Goal: Book appointment/travel/reservation

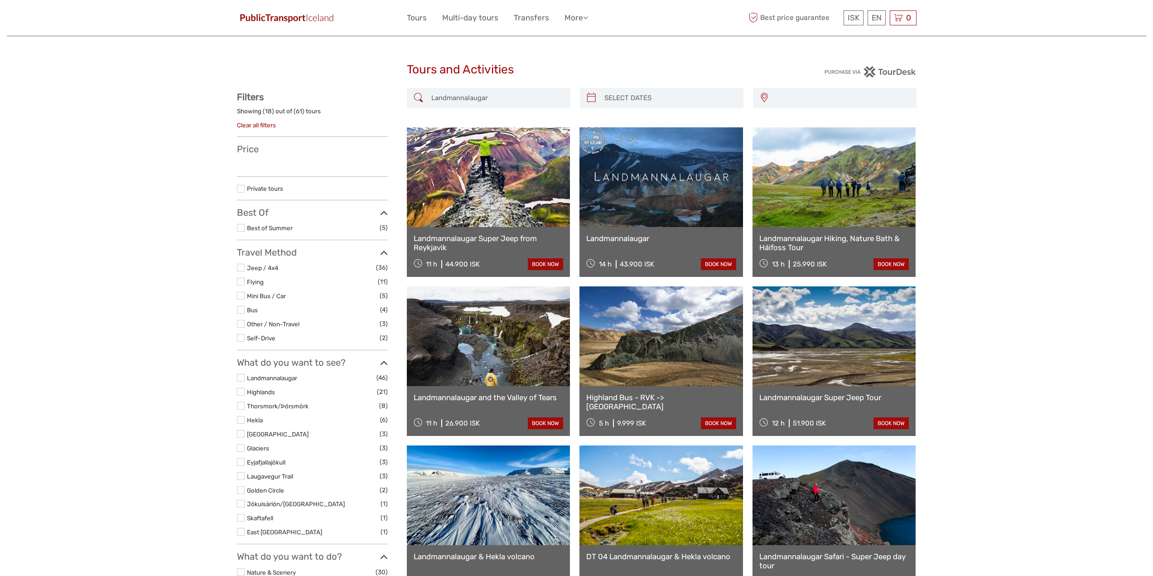
select select
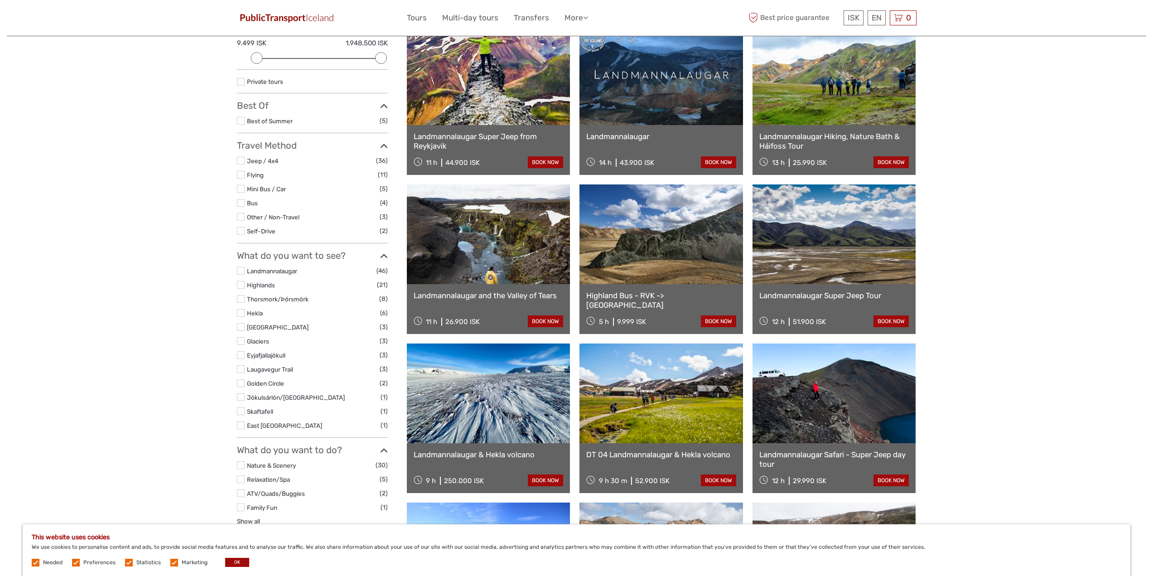
scroll to position [136, 0]
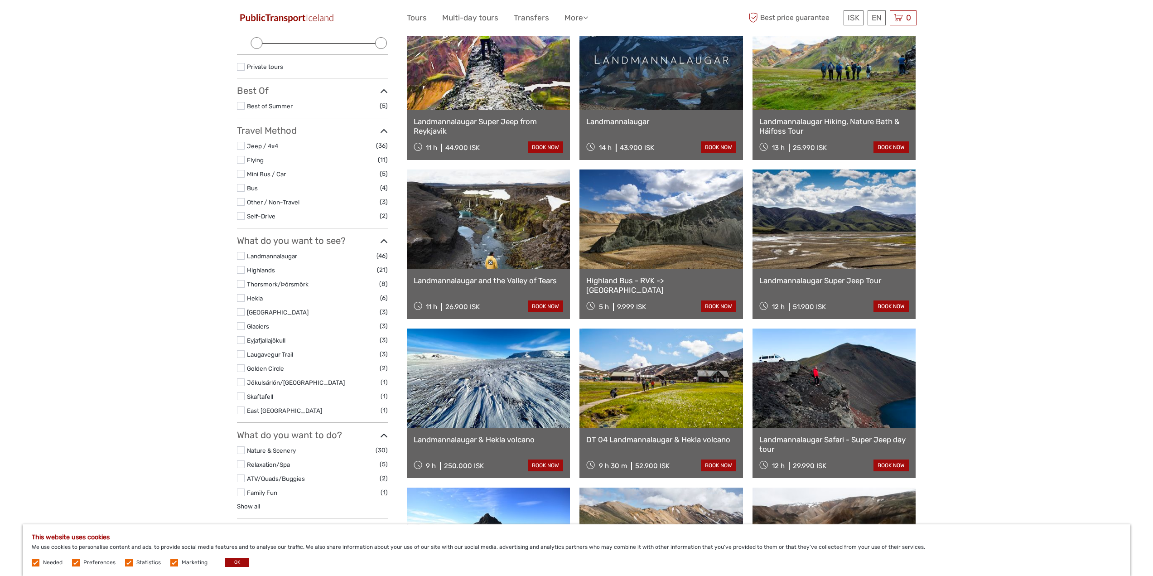
click at [664, 279] on link "Highland Bus - RVK -> [GEOGRAPHIC_DATA]" at bounding box center [661, 285] width 150 height 19
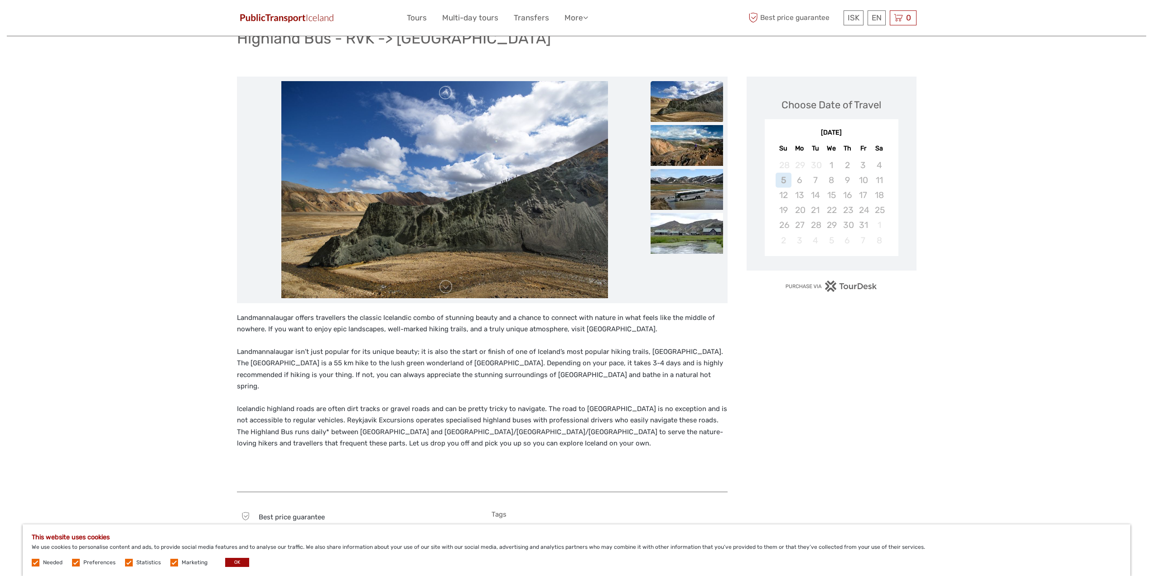
scroll to position [91, 0]
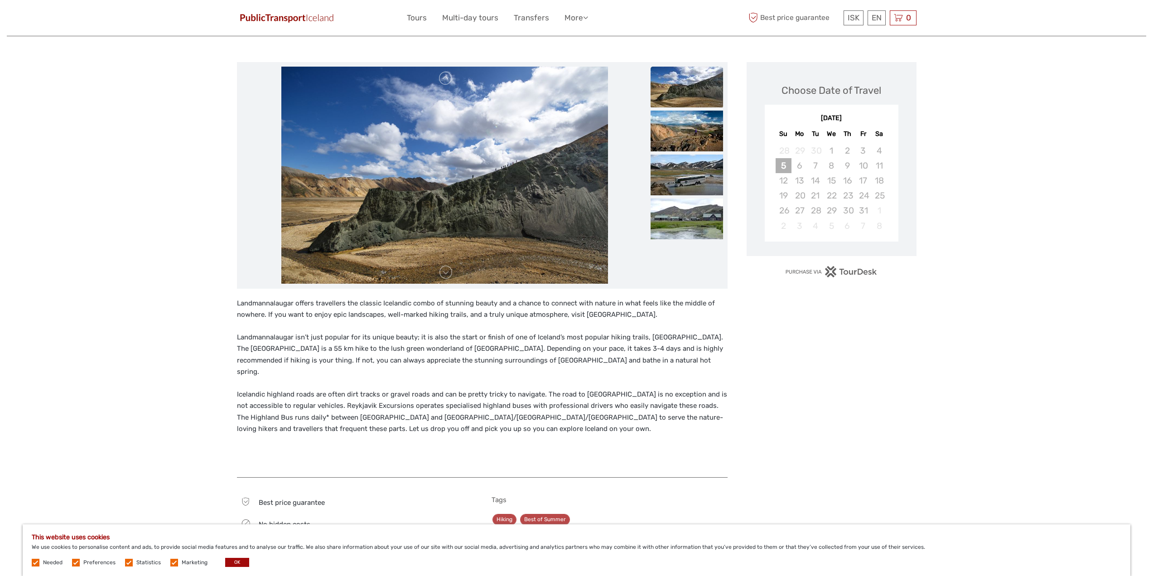
click at [782, 164] on div "5" at bounding box center [784, 165] width 16 height 15
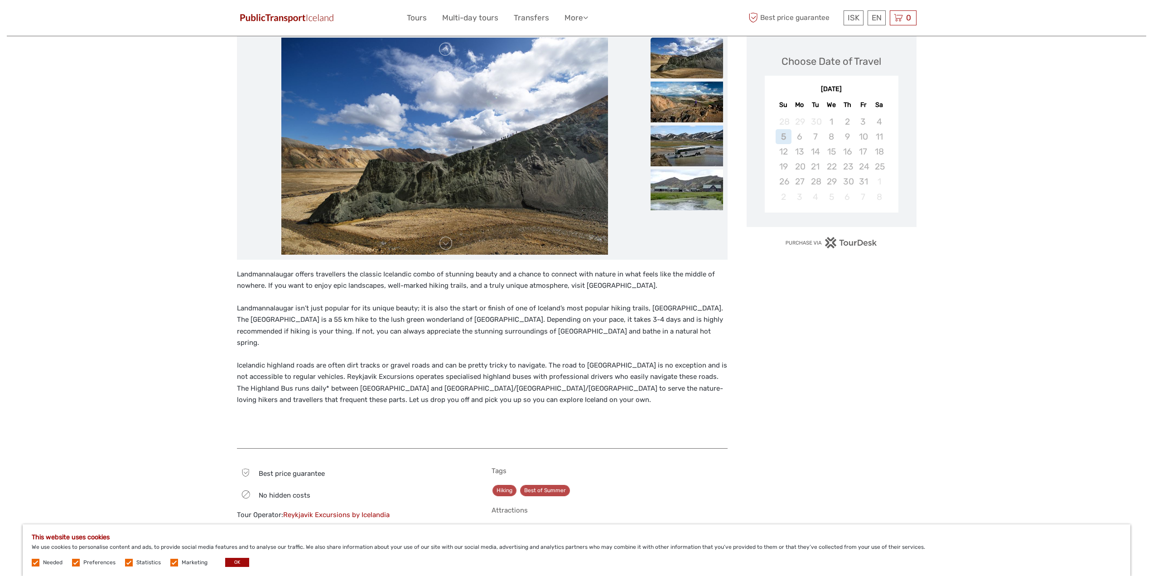
scroll to position [136, 0]
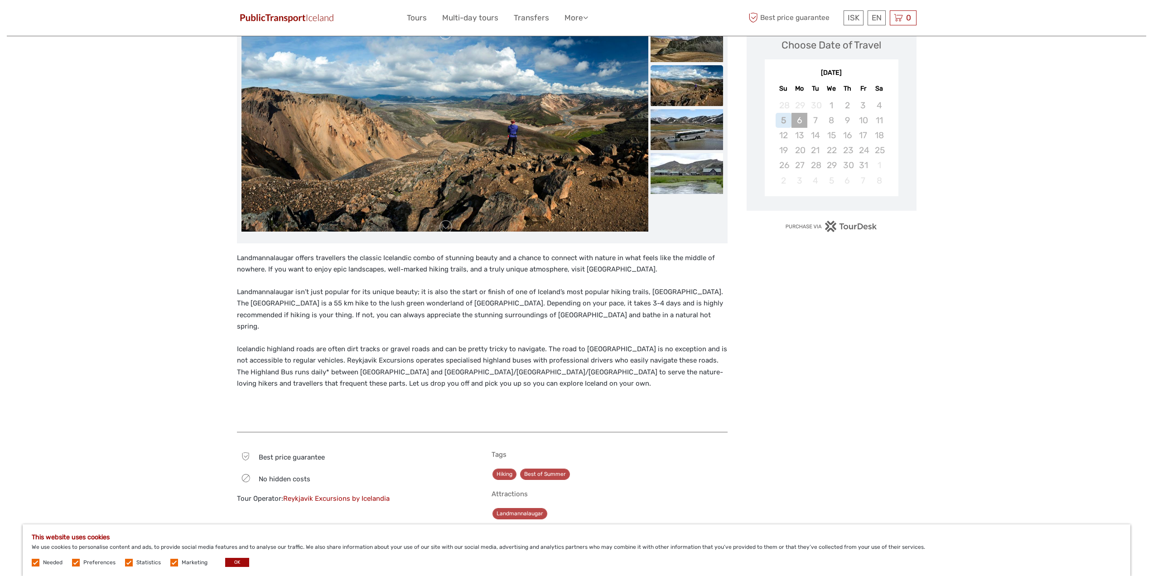
click at [801, 117] on div "6" at bounding box center [800, 120] width 16 height 15
click at [821, 118] on div "7" at bounding box center [816, 120] width 16 height 15
click at [784, 123] on div "5" at bounding box center [784, 120] width 16 height 15
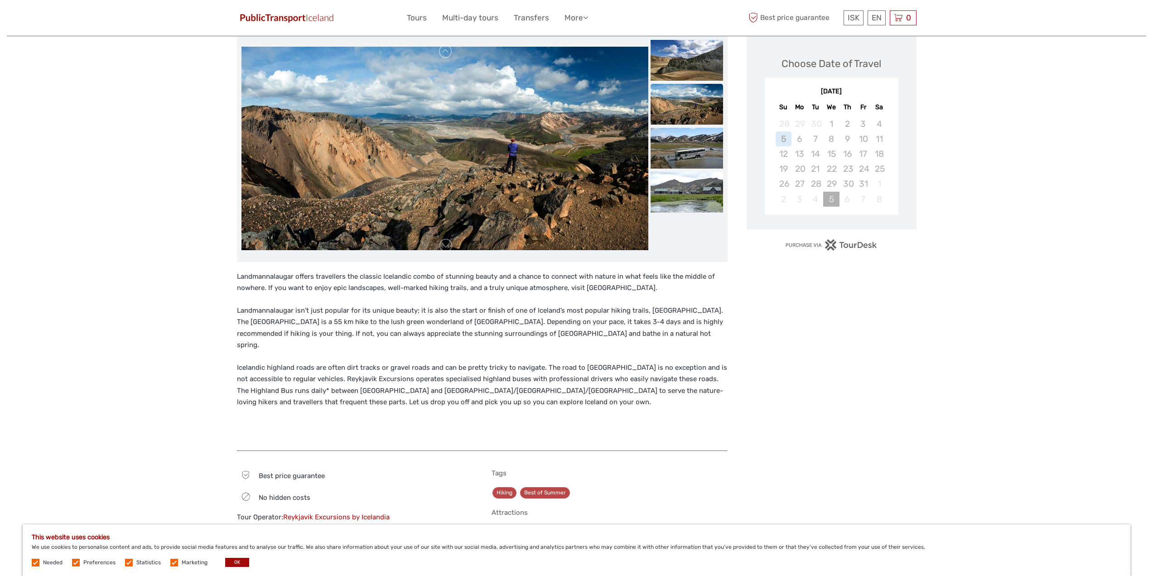
scroll to position [0, 0]
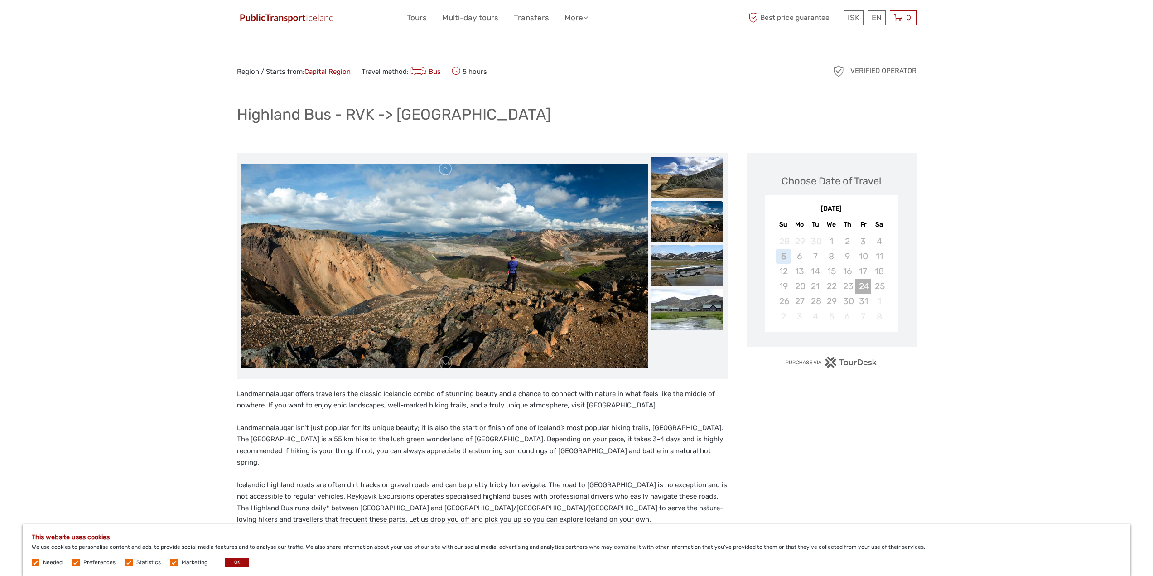
click at [857, 287] on div "24" at bounding box center [864, 286] width 16 height 15
click at [848, 299] on div "30" at bounding box center [848, 301] width 16 height 15
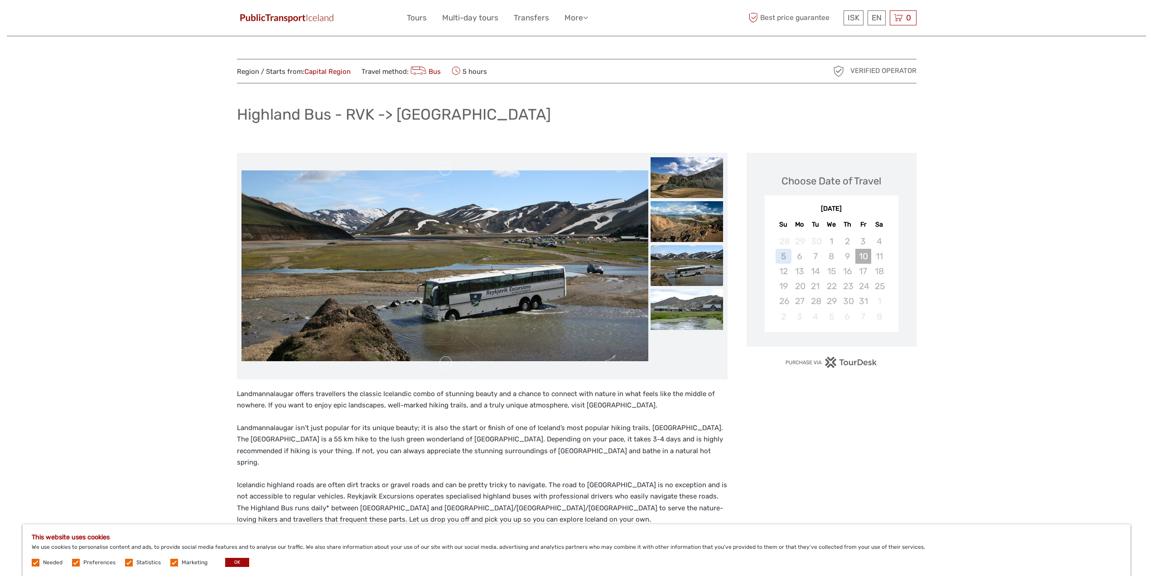
click at [870, 254] on div "10" at bounding box center [864, 256] width 16 height 15
click at [786, 258] on div "5" at bounding box center [784, 256] width 16 height 15
click at [801, 257] on div "6" at bounding box center [800, 256] width 16 height 15
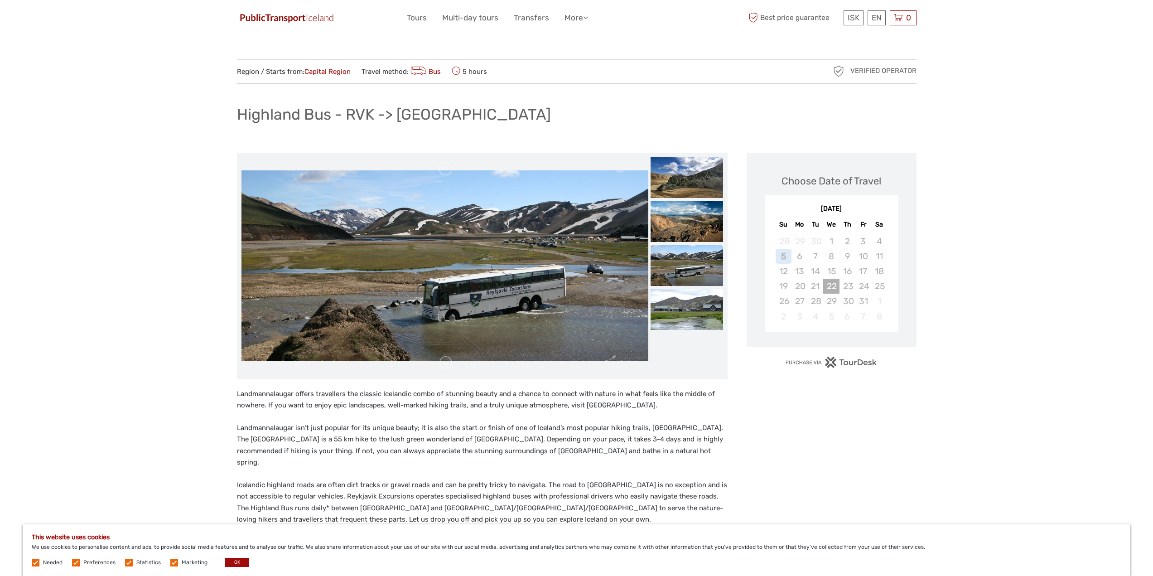
click at [833, 287] on div "22" at bounding box center [831, 286] width 16 height 15
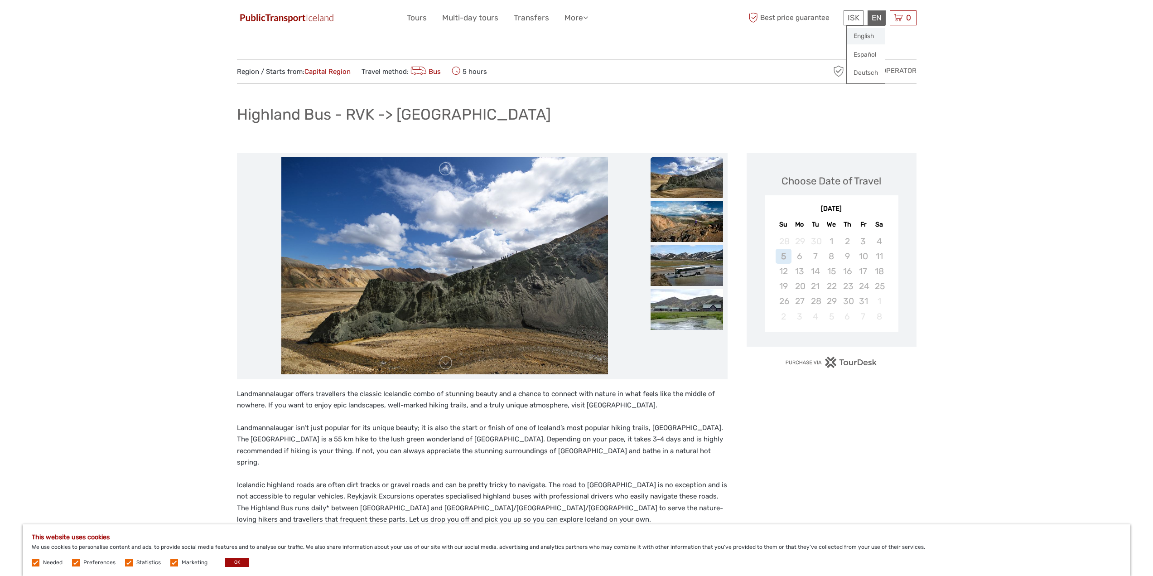
click at [867, 34] on link "English" at bounding box center [866, 36] width 38 height 16
click at [832, 223] on div "We" at bounding box center [831, 224] width 16 height 12
click at [828, 204] on div "October 2025" at bounding box center [832, 209] width 134 height 10
click at [841, 203] on div "October 2025 Su Mo Tu We Th Fr Sa" at bounding box center [832, 216] width 134 height 30
click at [851, 204] on div "October 2025 Su Mo Tu We Th Fr Sa" at bounding box center [832, 216] width 134 height 30
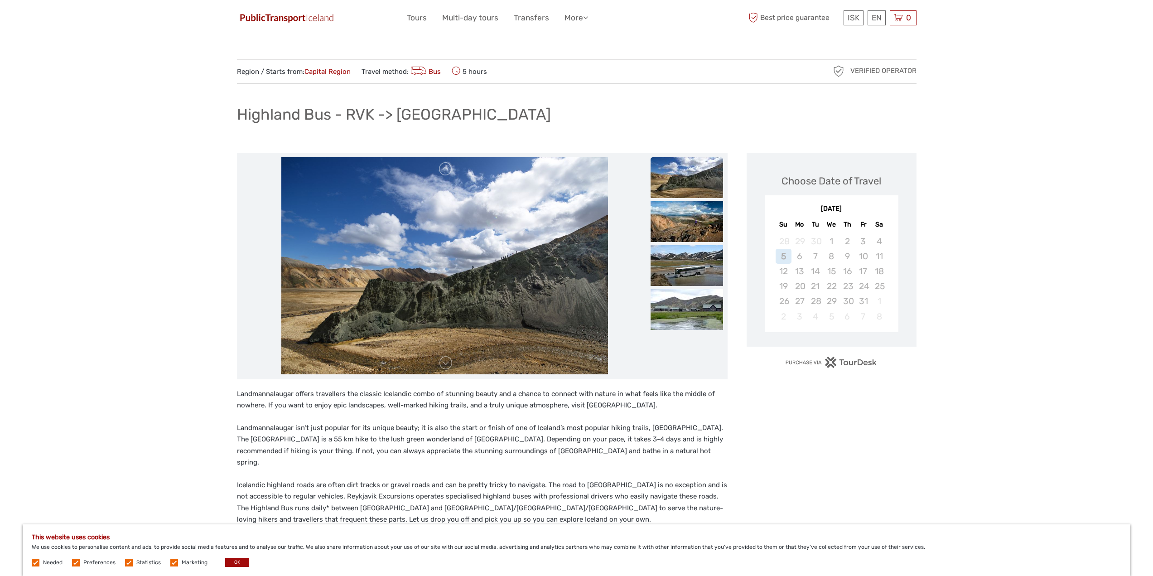
click at [851, 204] on div "October 2025" at bounding box center [832, 209] width 134 height 10
click at [802, 257] on div "6" at bounding box center [800, 256] width 16 height 15
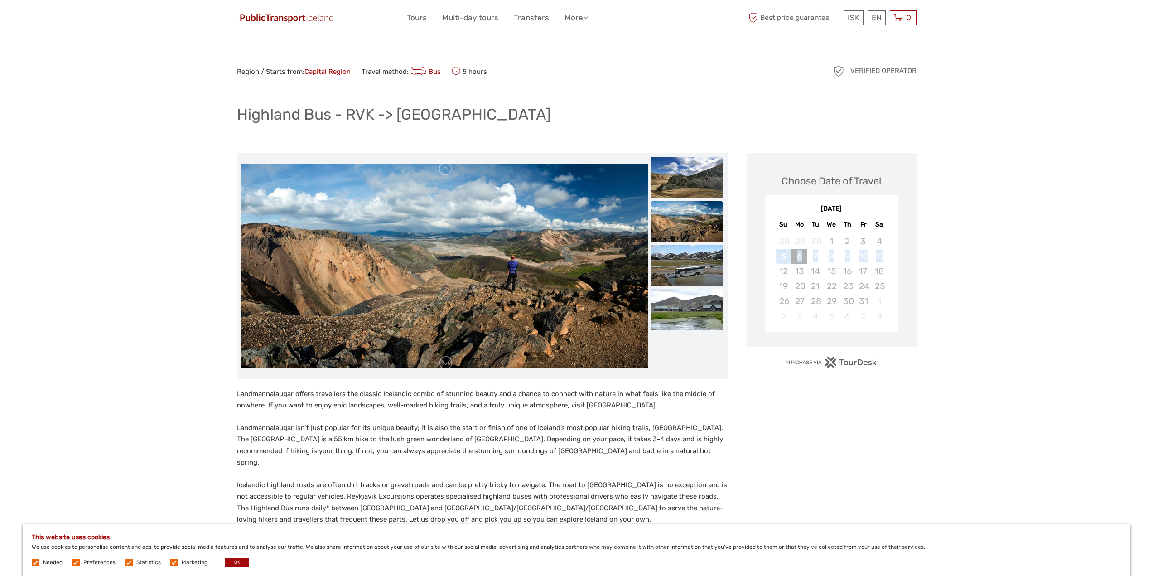
click at [802, 257] on div "6" at bounding box center [800, 256] width 16 height 15
click at [799, 257] on div "6" at bounding box center [800, 256] width 16 height 15
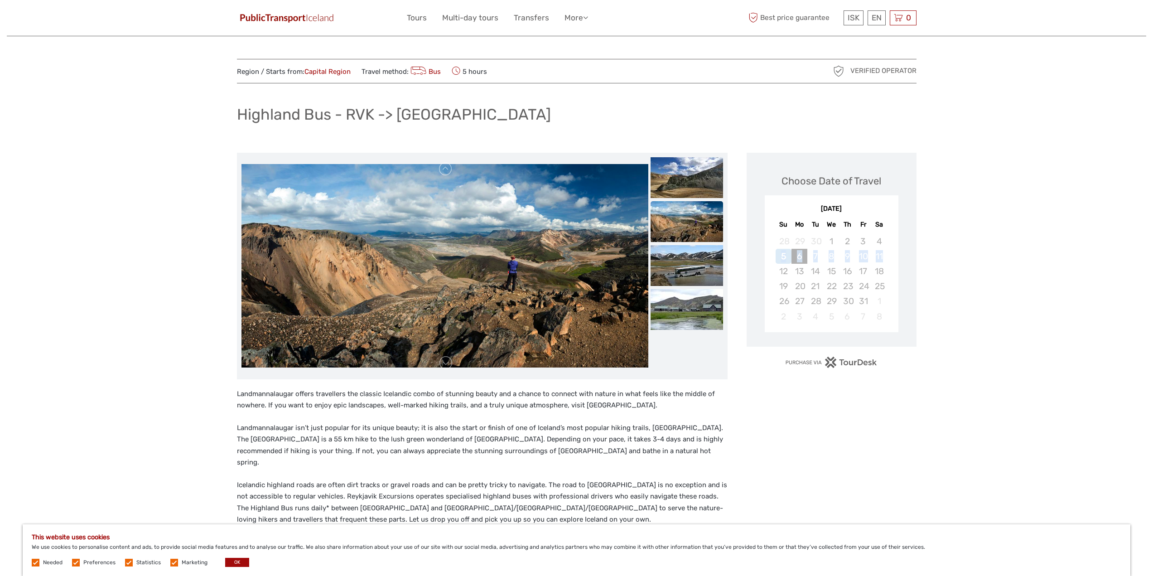
click at [799, 257] on div "6" at bounding box center [800, 256] width 16 height 15
click at [766, 424] on div "Choose Date of Travel October 2025 Su Mo Tu We Th Fr Sa 28 29 30 1 2 3 4 5 6 7 …" at bounding box center [832, 486] width 170 height 667
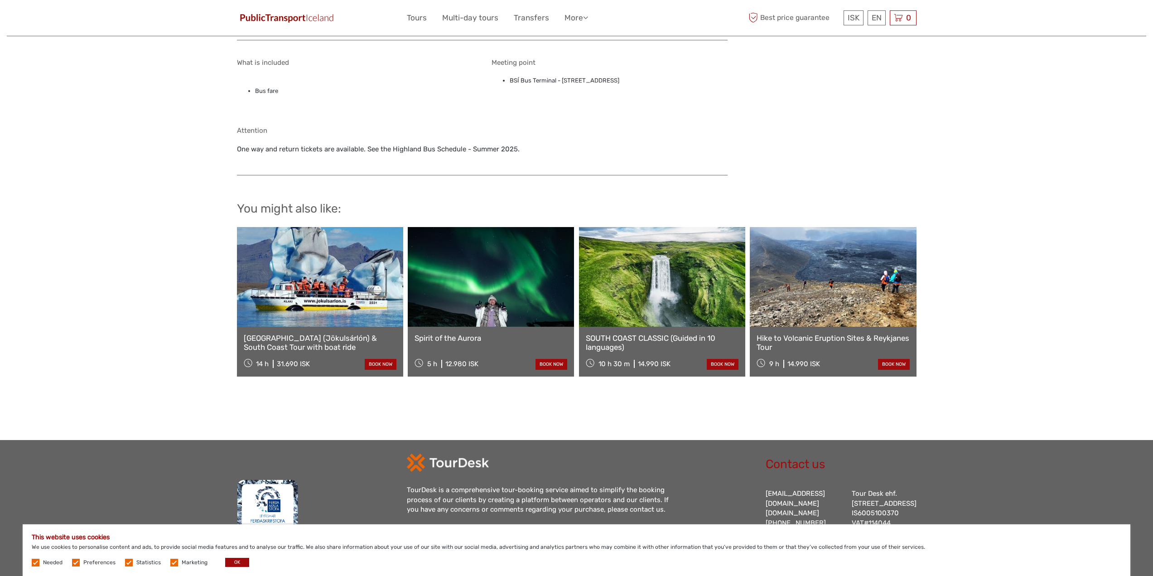
scroll to position [408, 0]
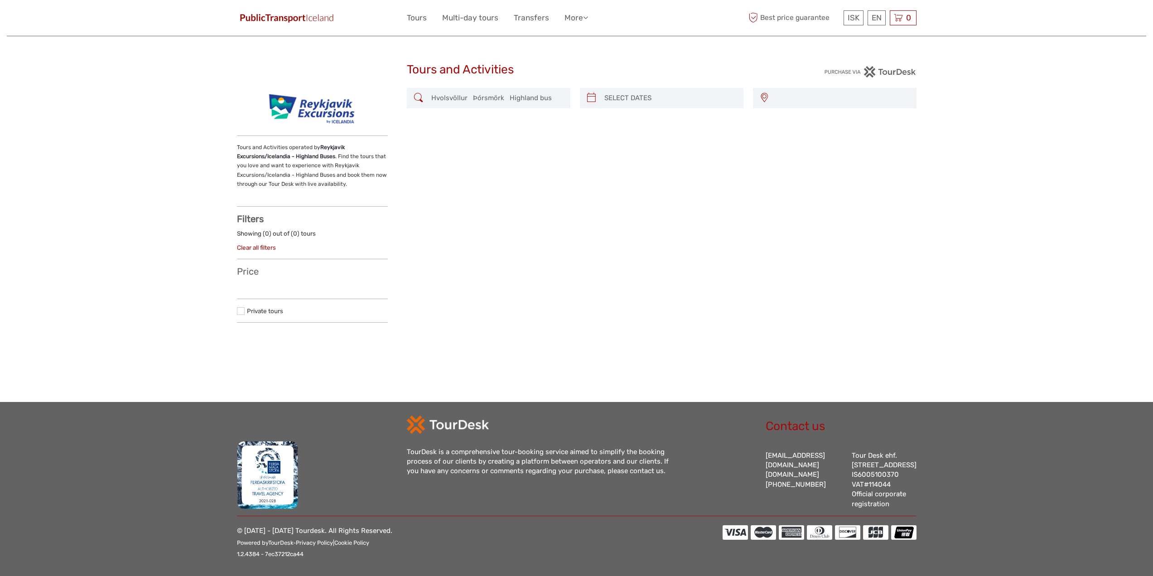
select select
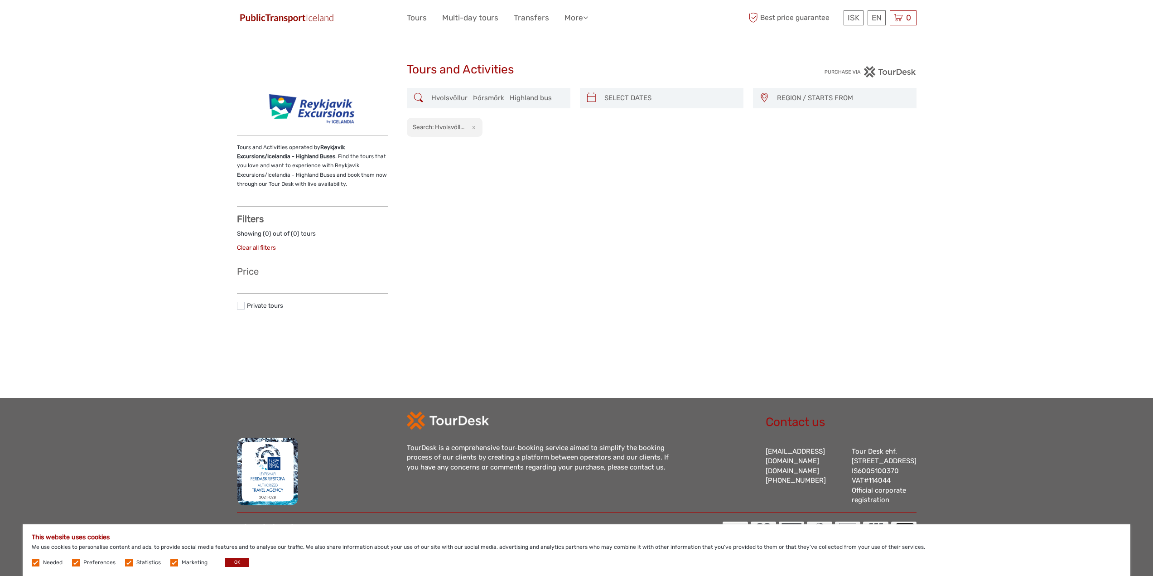
click at [491, 92] on input "Hvolsvöllur Þórsmörk Highland bus" at bounding box center [497, 98] width 138 height 16
type input "05/10/2025"
click at [644, 102] on input "search" at bounding box center [670, 98] width 138 height 16
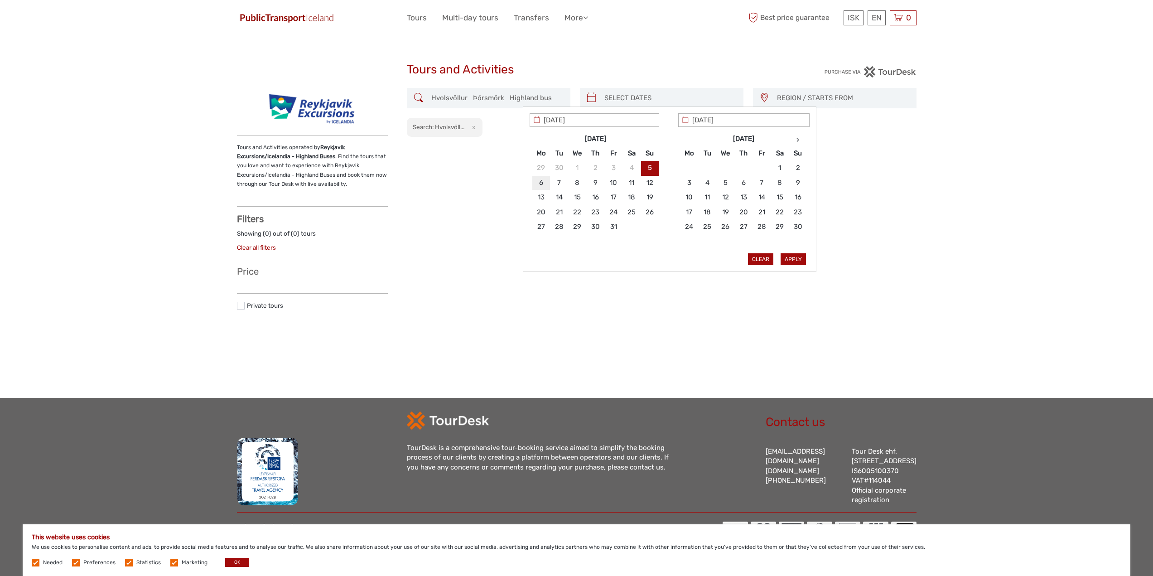
type input "06/10/2025"
click at [478, 221] on div "Hvolsvöllur Þórsmörk Highland bus REGION / STARTS FROM Capital Region East Nort…" at bounding box center [662, 206] width 510 height 236
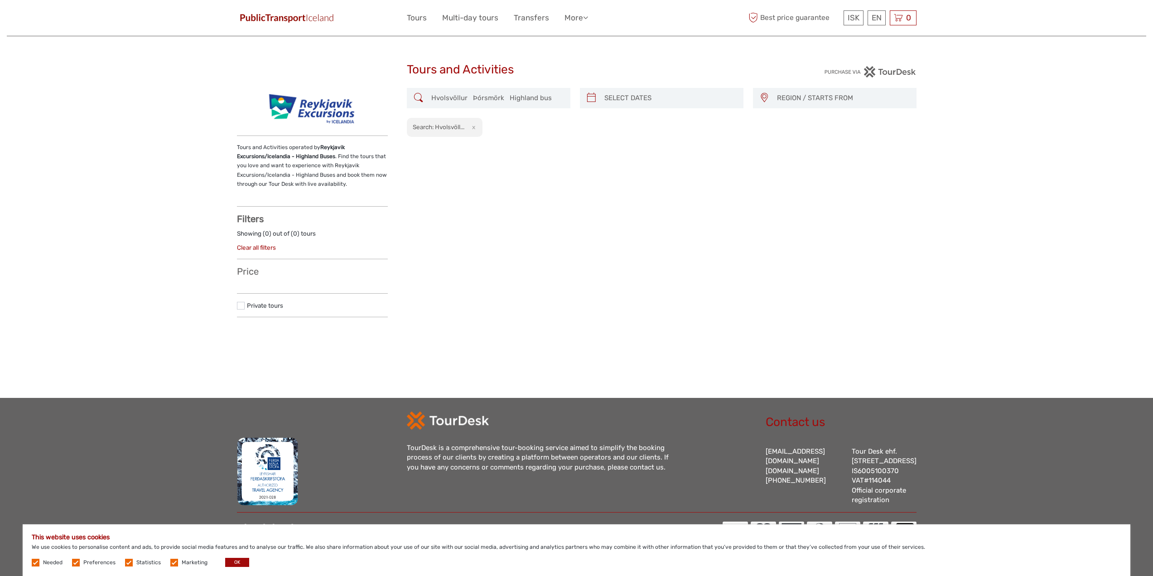
type input "[DATE]"
click at [612, 100] on input "search" at bounding box center [670, 98] width 138 height 16
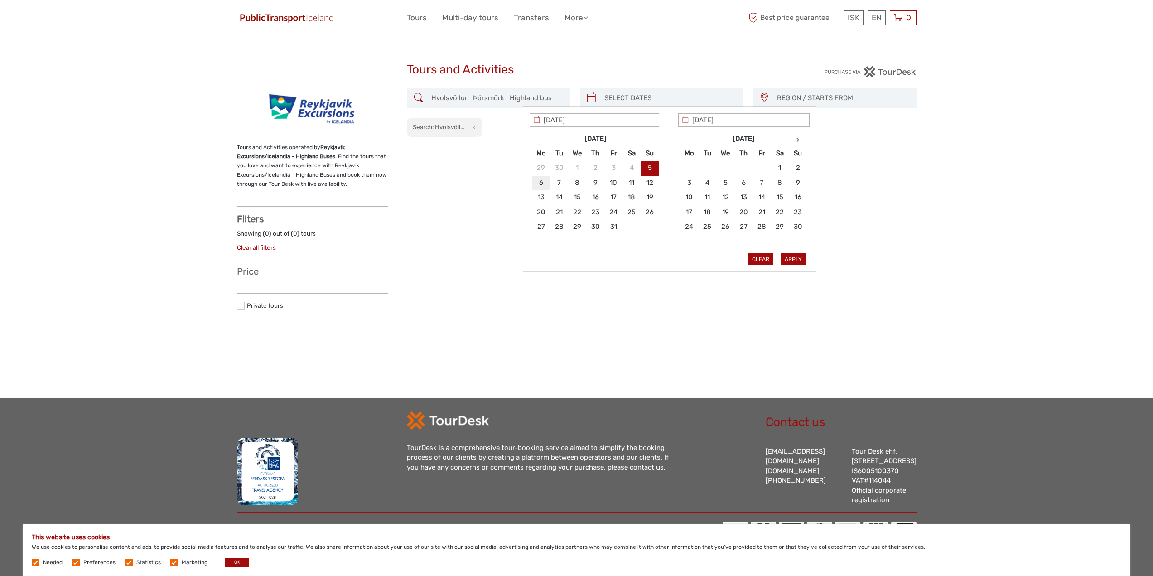
type input "[DATE]"
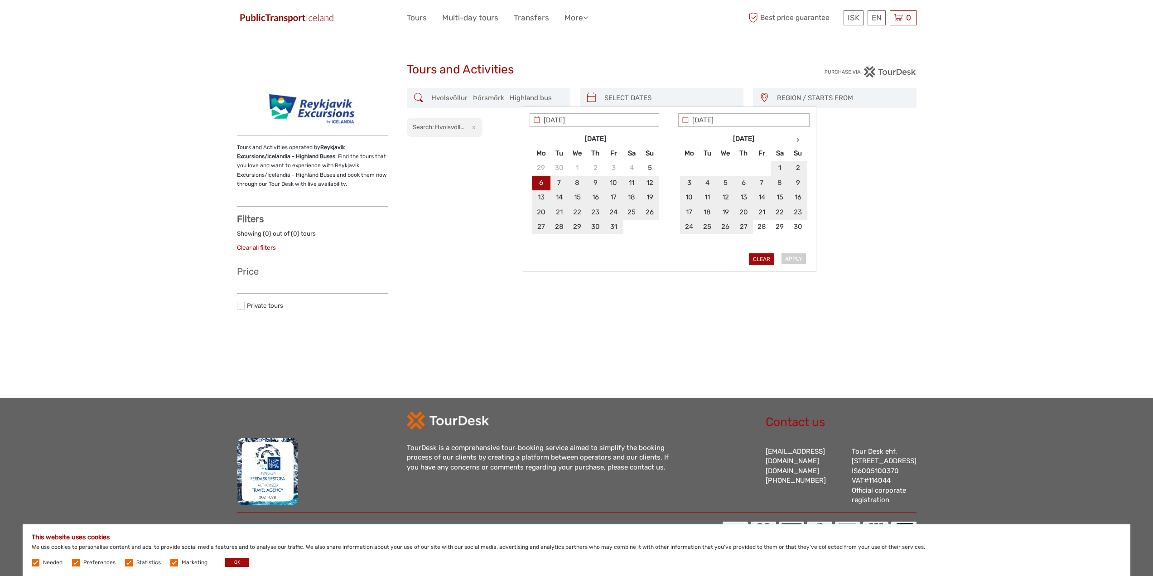
type input "[DATE]"
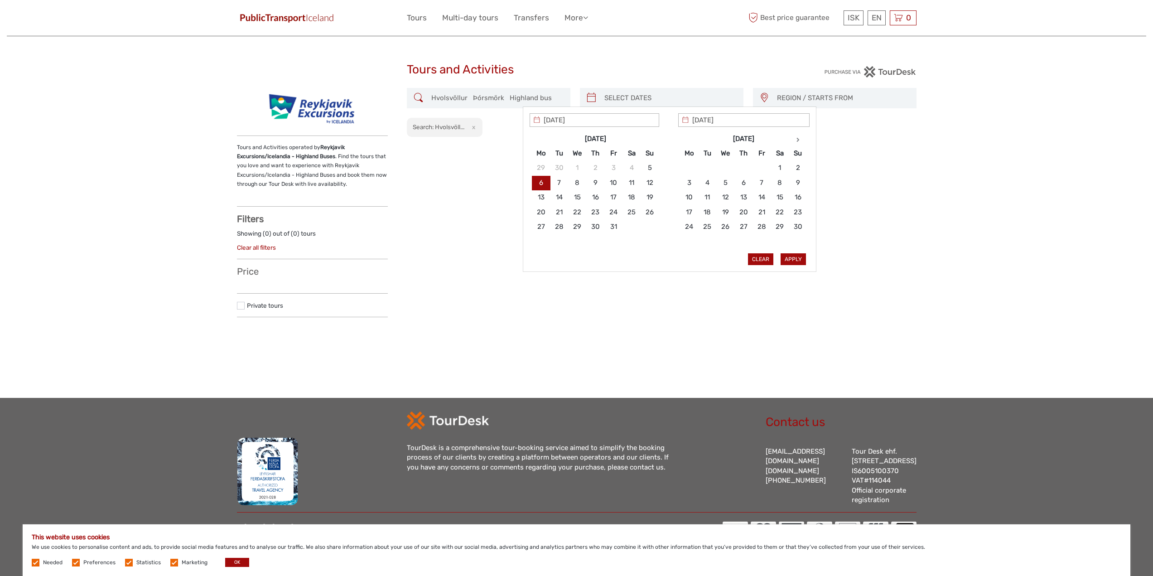
type input "[DATE]"
click at [797, 264] on button "Apply" at bounding box center [793, 259] width 25 height 12
type input "06/10/2025 - 06/10/2025"
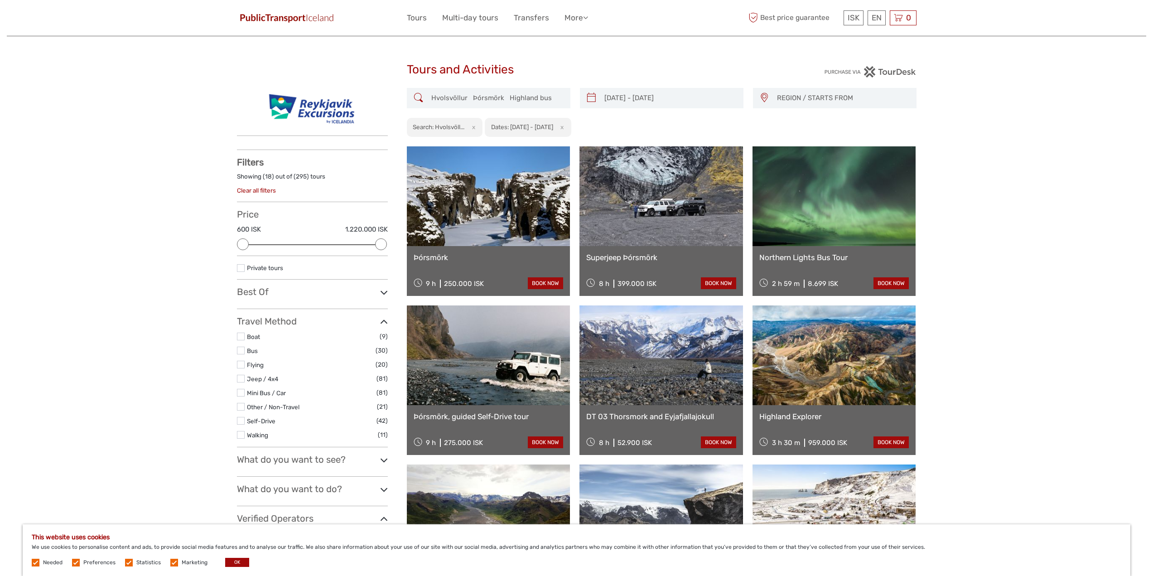
click at [311, 20] on img at bounding box center [287, 17] width 100 height 13
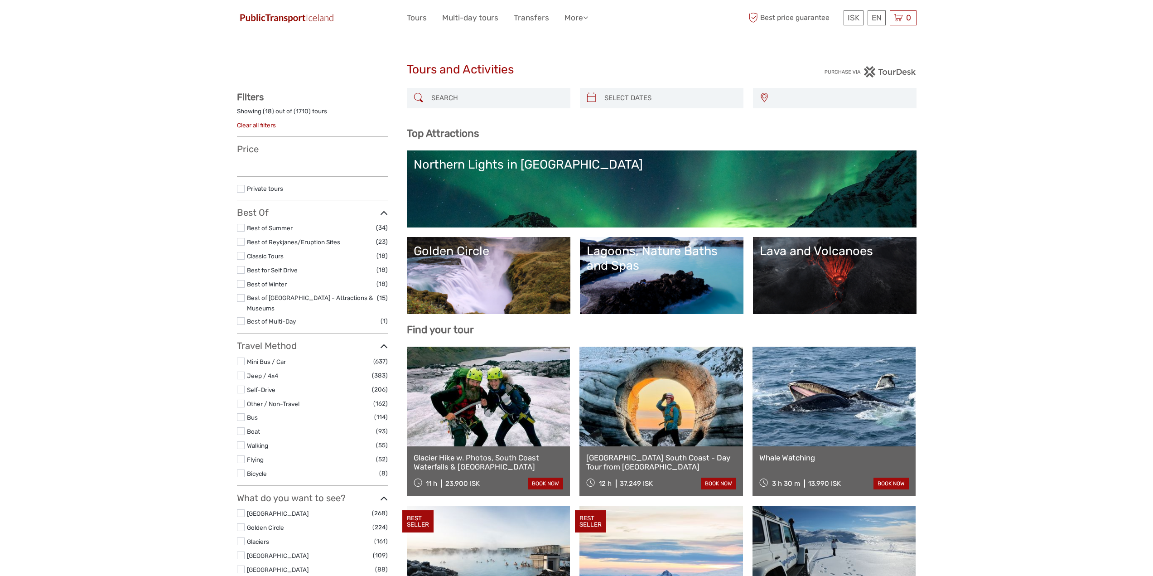
select select
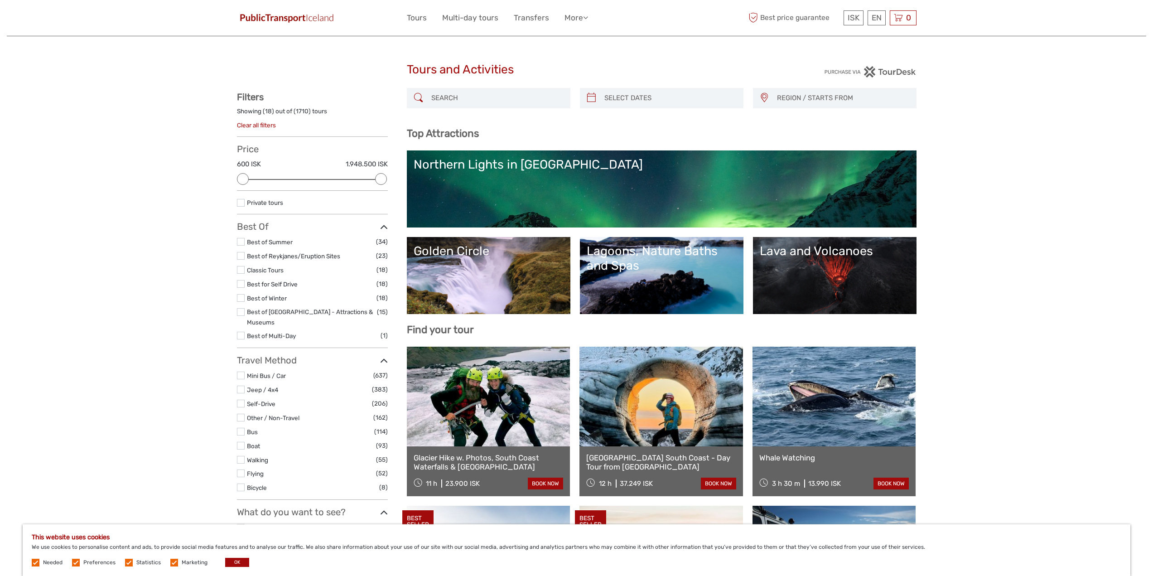
type input "[DATE]"
click at [647, 102] on input "search" at bounding box center [670, 98] width 138 height 16
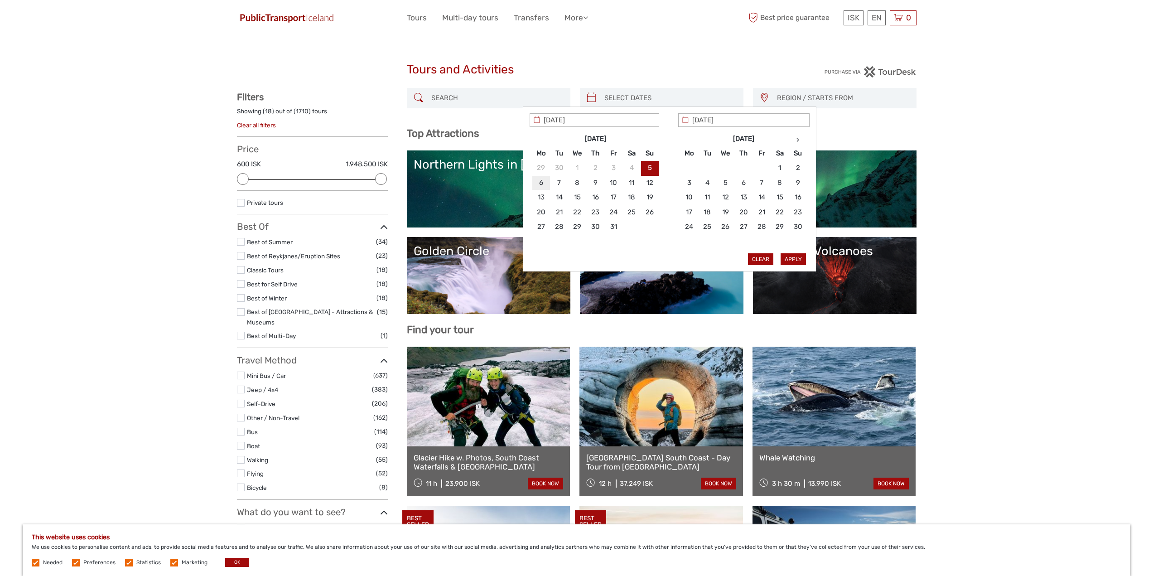
type input "06/10/2025"
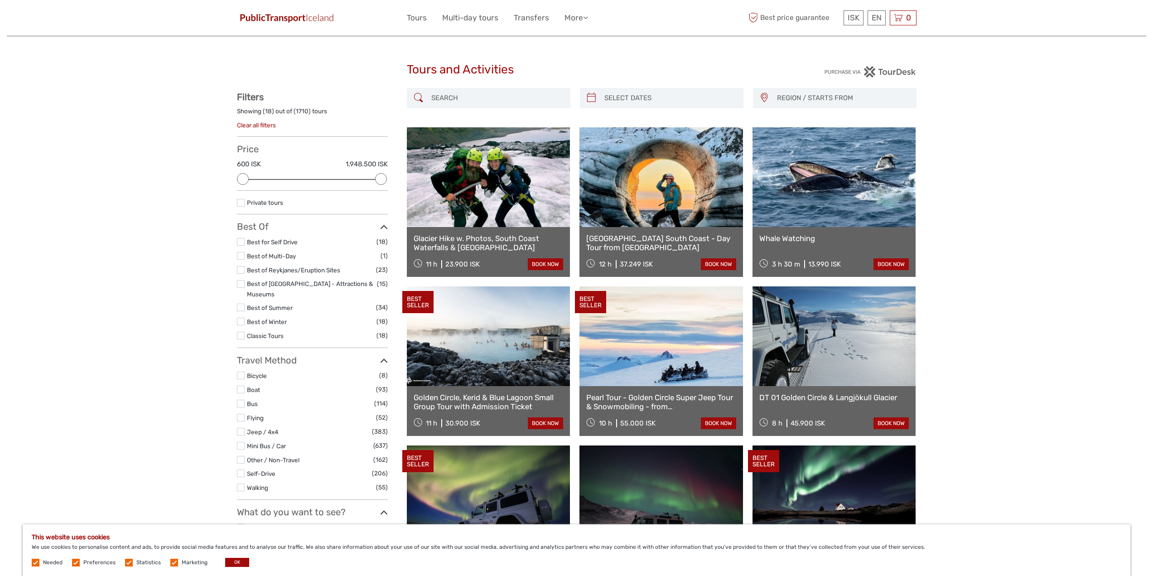
click at [812, 101] on span "REGION / STARTS FROM" at bounding box center [842, 98] width 139 height 15
type input "hella"
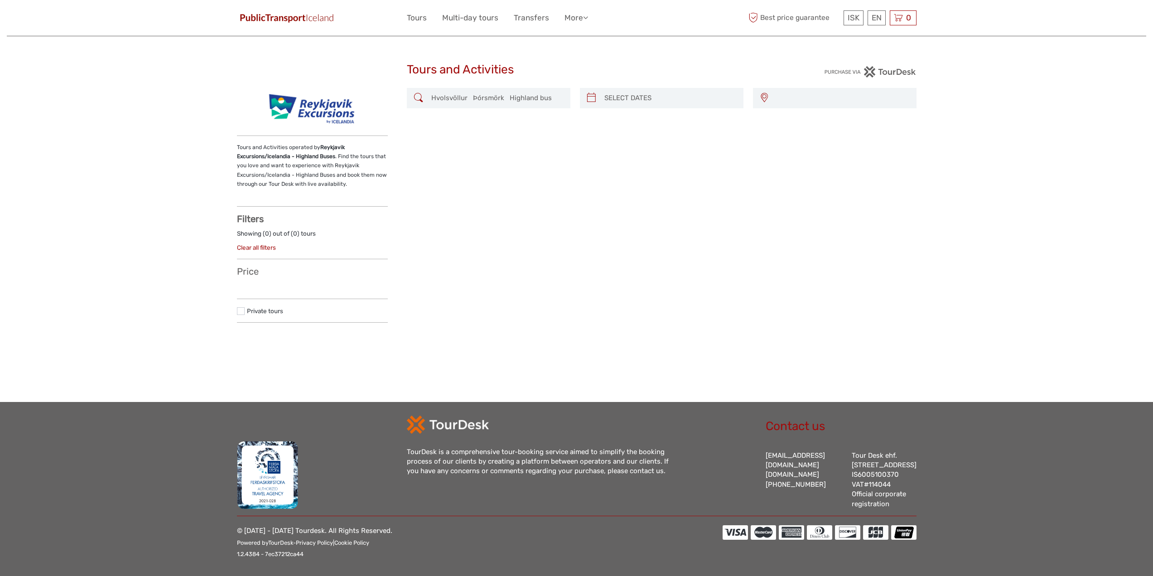
select select
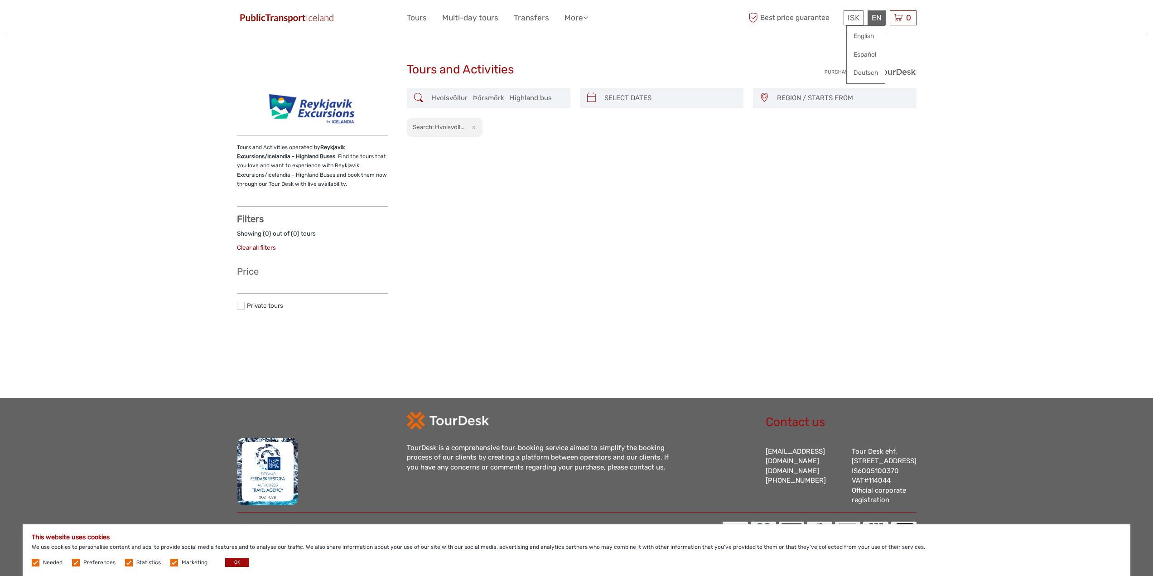
click at [877, 19] on div "EN English Español Deutsch" at bounding box center [877, 17] width 18 height 15
click at [862, 35] on link "English" at bounding box center [866, 36] width 38 height 16
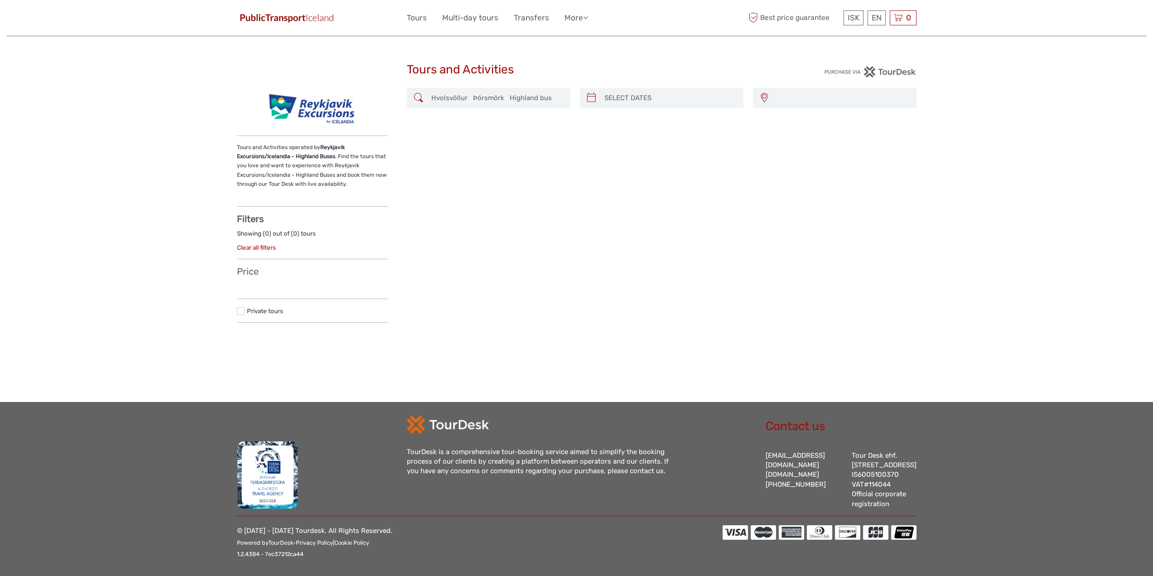
select select
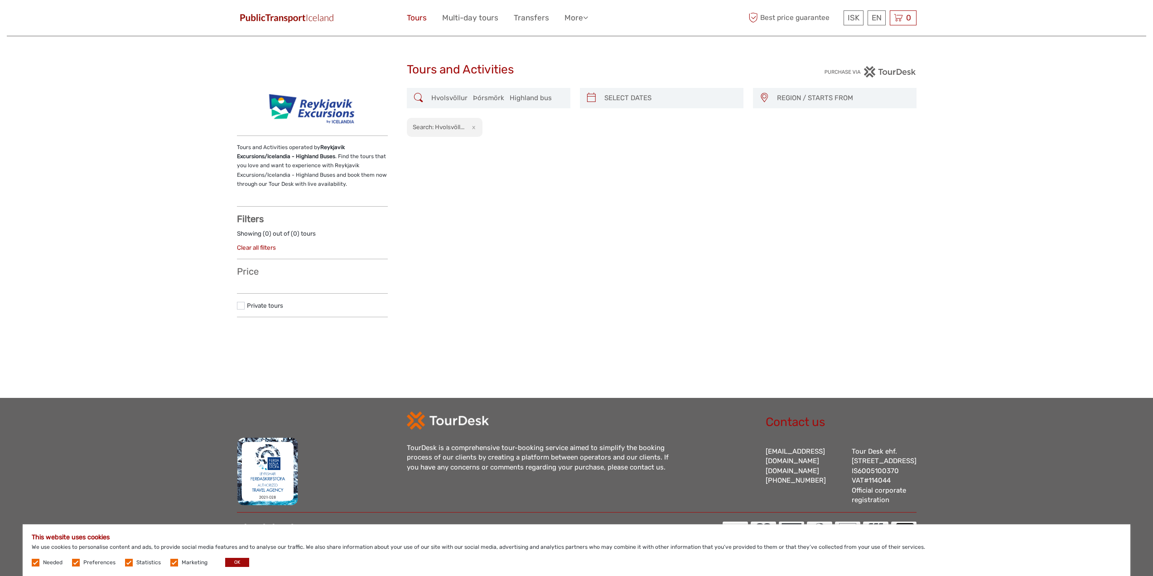
click at [421, 19] on link "Tours" at bounding box center [417, 17] width 20 height 13
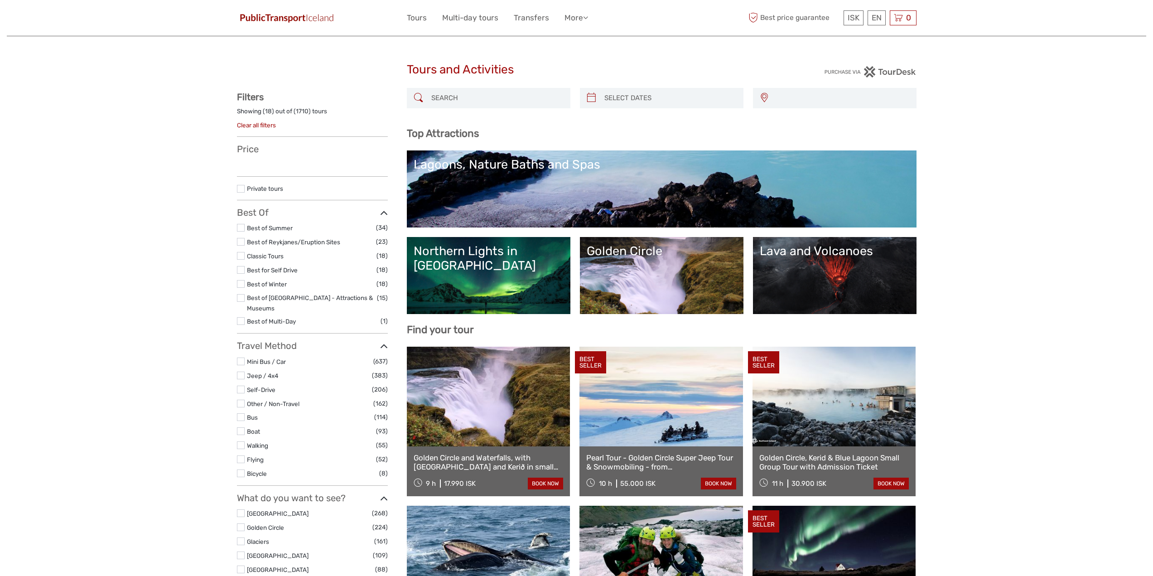
select select
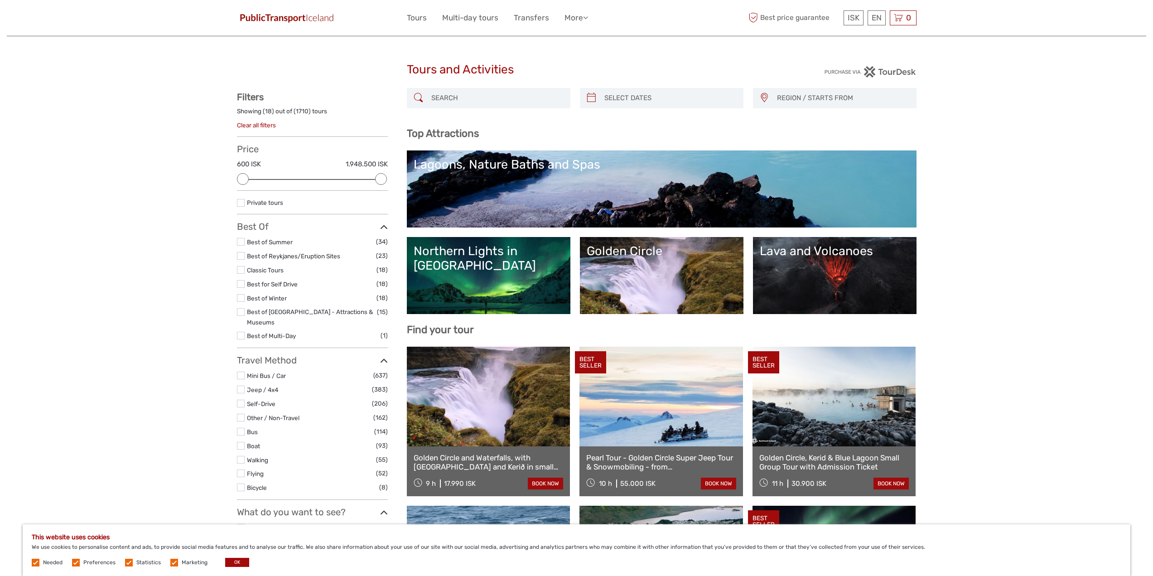
click at [510, 99] on input "search" at bounding box center [497, 98] width 138 height 16
type input "hella"
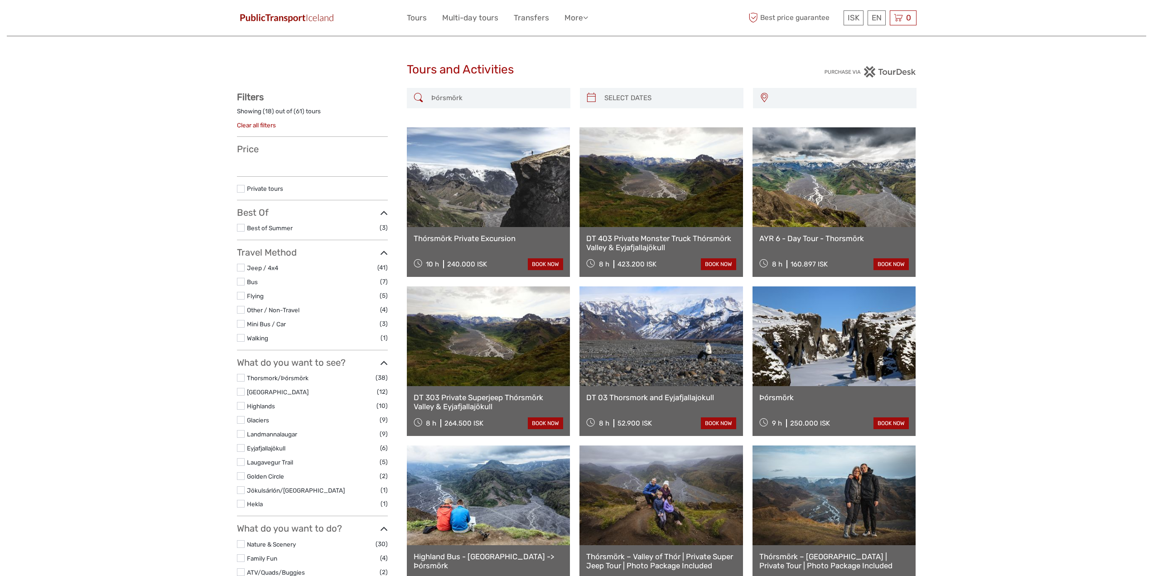
select select
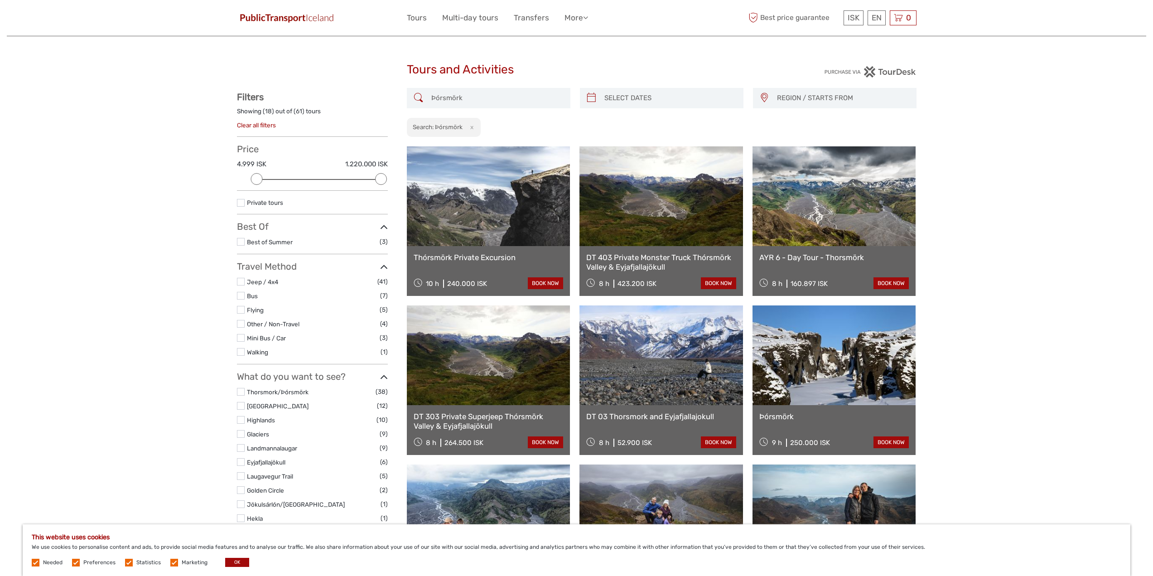
click at [309, 20] on img at bounding box center [287, 17] width 100 height 13
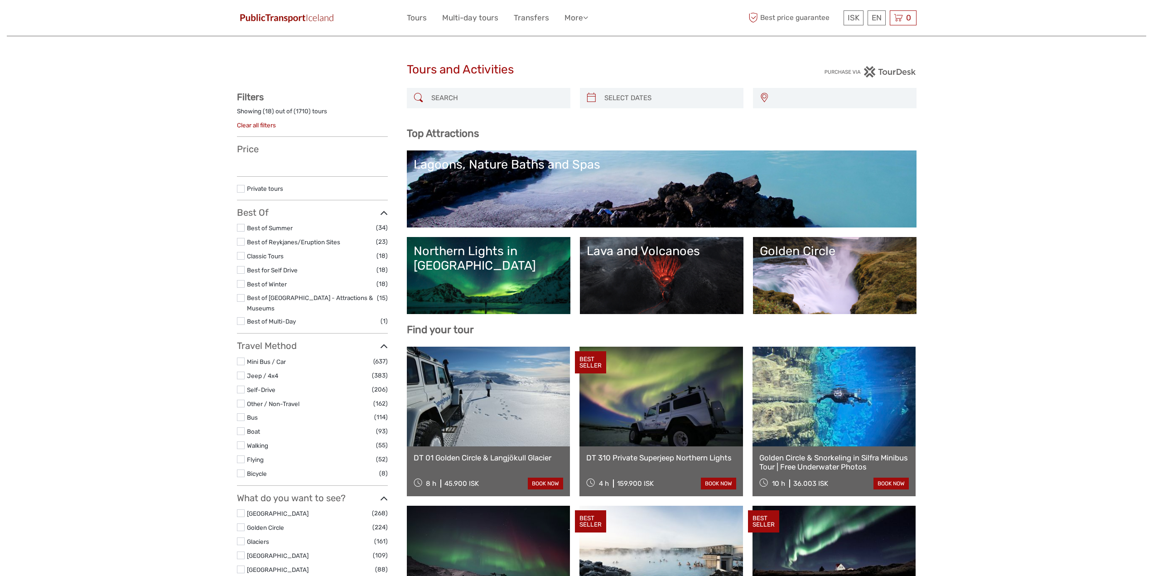
select select
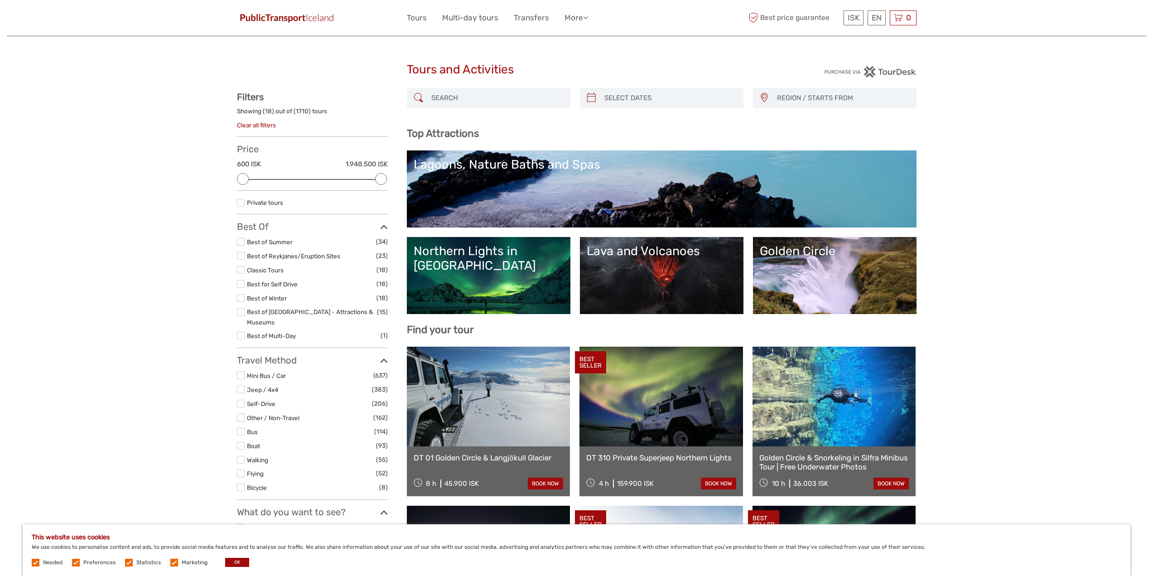
click at [480, 100] on input "search" at bounding box center [497, 98] width 138 height 16
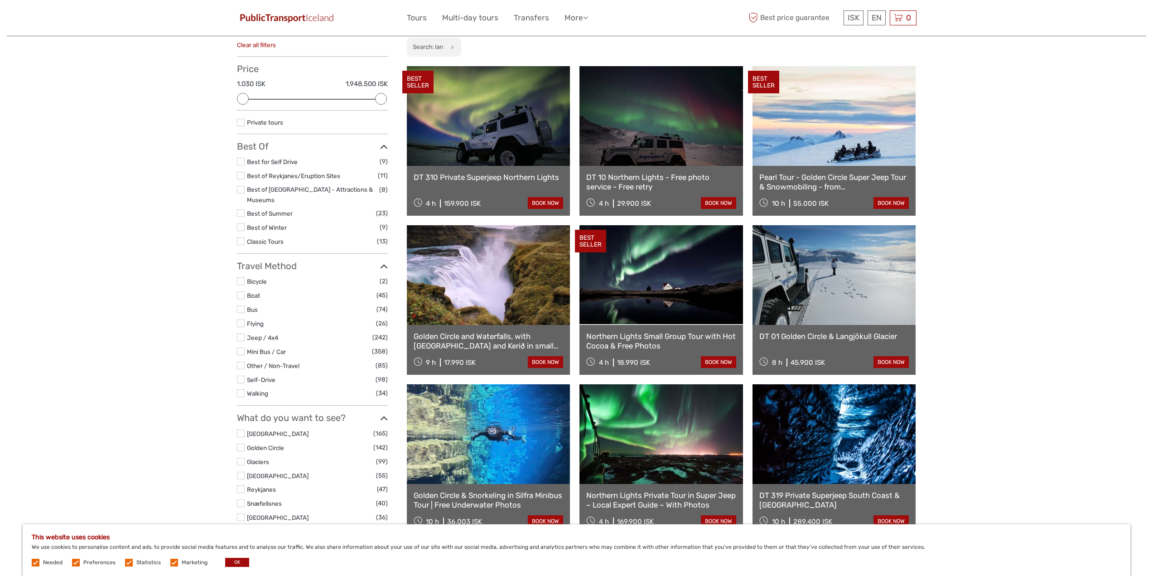
scroll to position [6, 0]
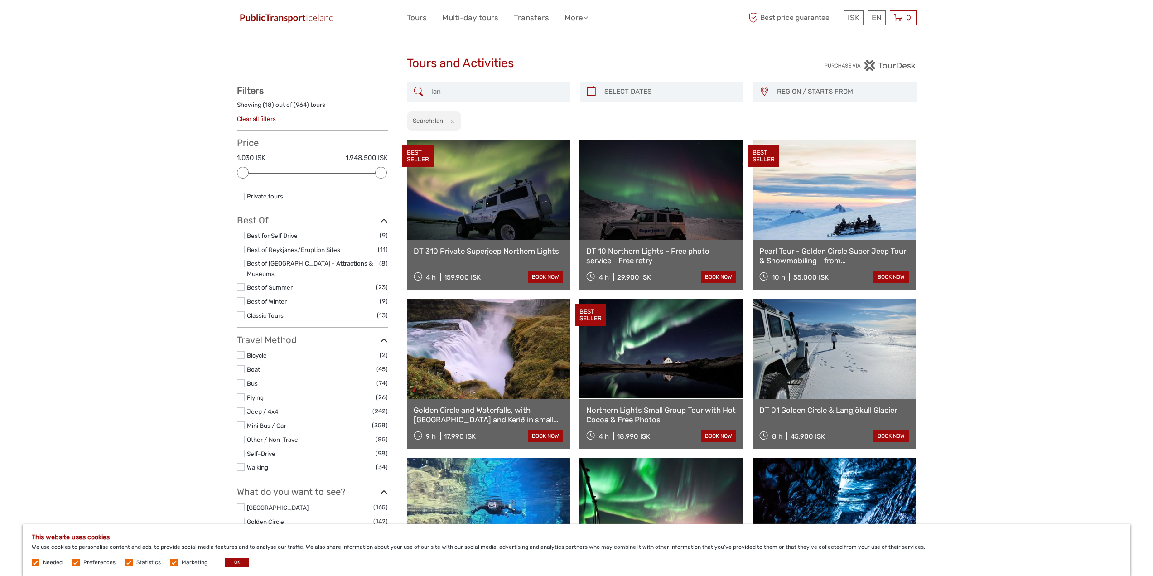
type input "lan"
